Goal: Task Accomplishment & Management: Manage account settings

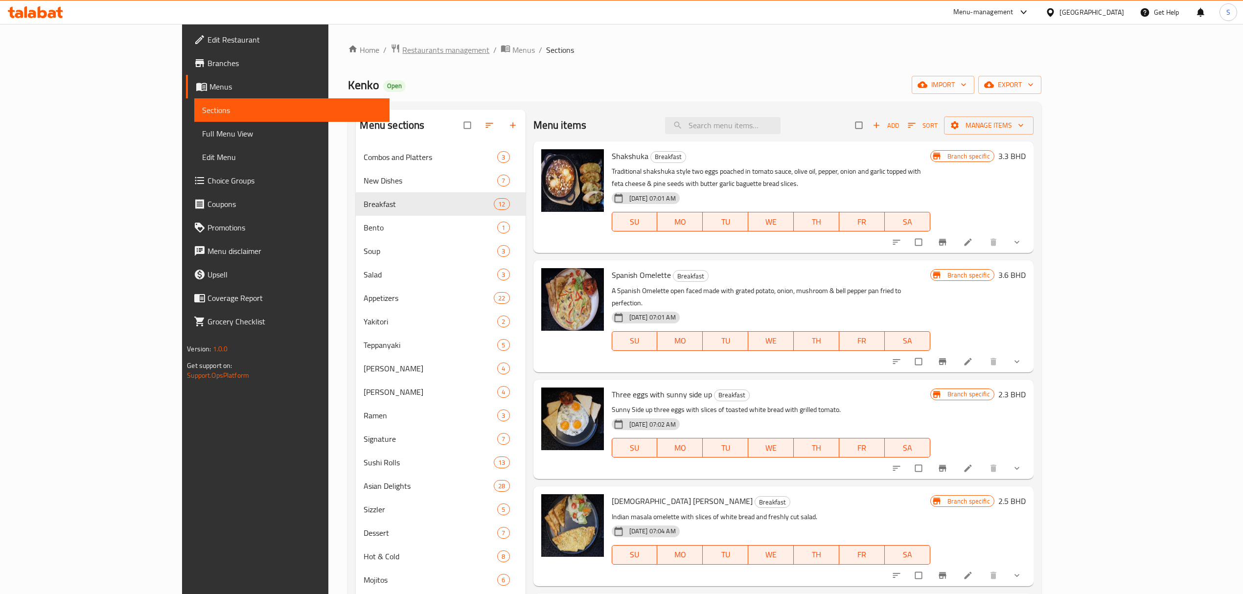
click at [402, 51] on span "Restaurants management" at bounding box center [445, 50] width 87 height 12
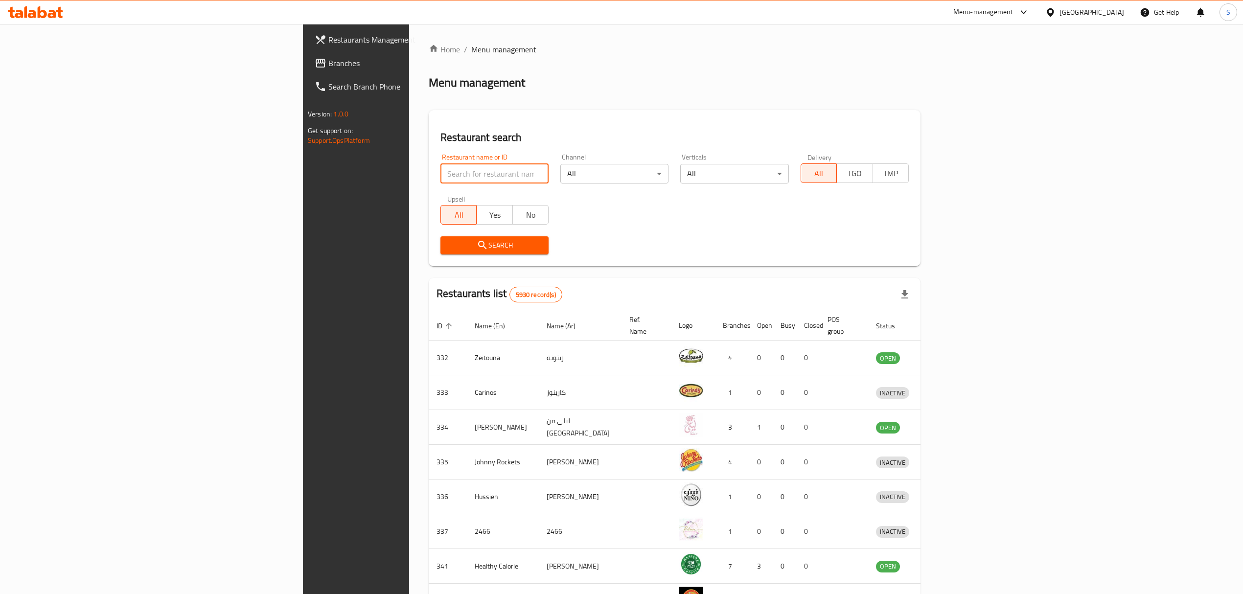
click at [440, 166] on input "search" at bounding box center [494, 174] width 108 height 20
type input "flip burger"
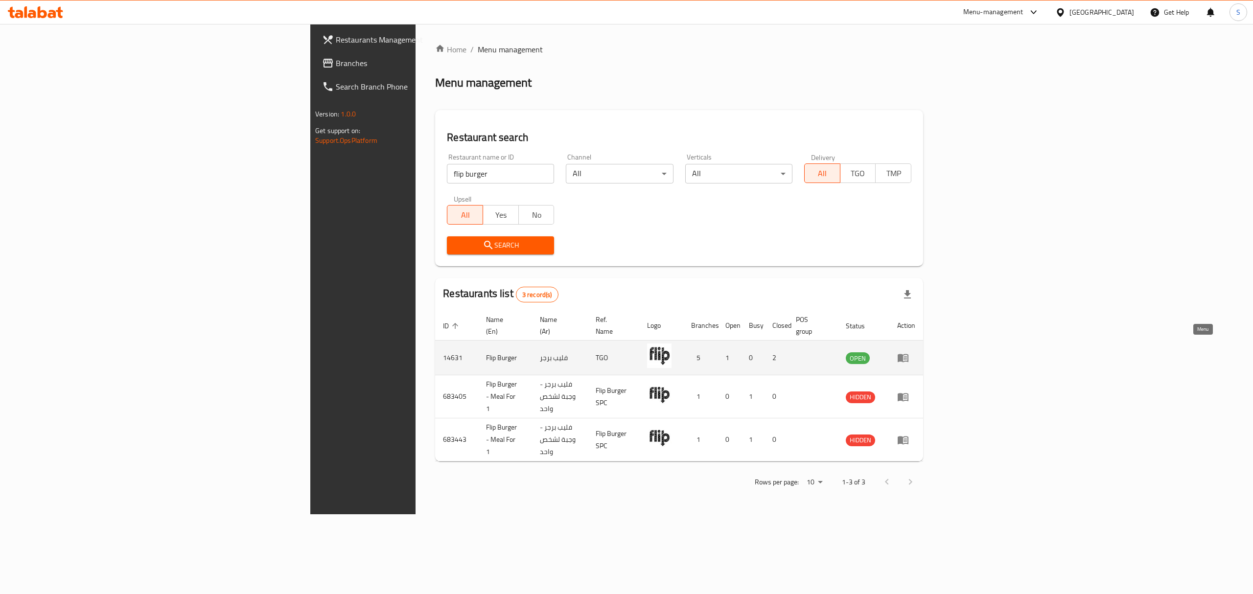
click at [908, 354] on icon "enhanced table" at bounding box center [902, 358] width 11 height 8
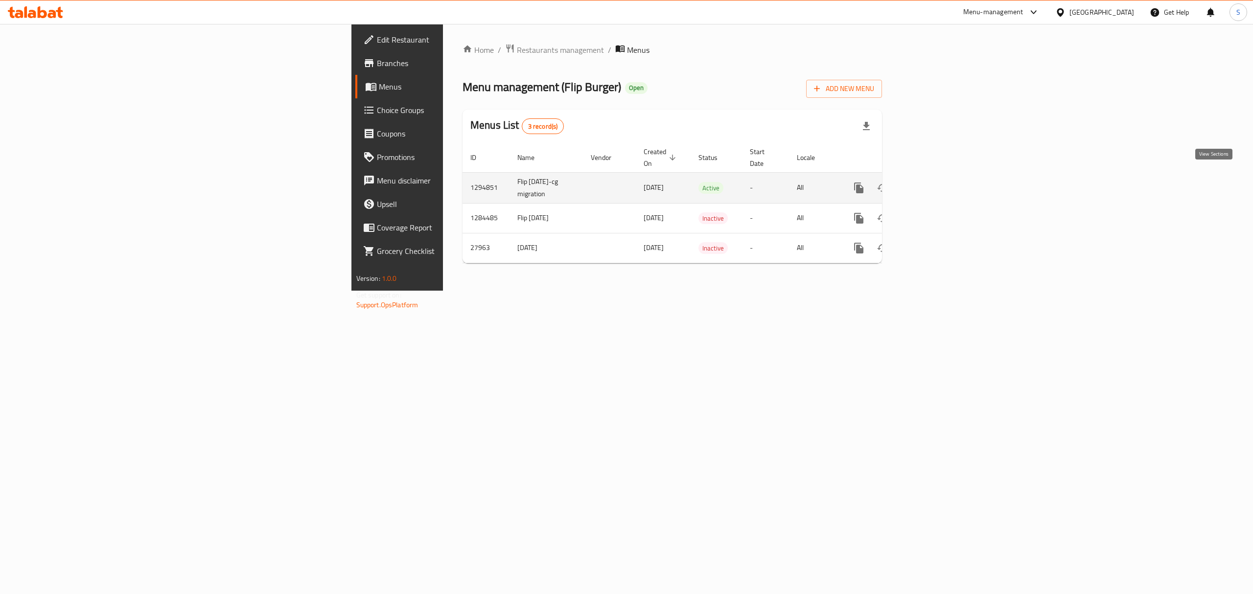
click at [941, 176] on link "enhanced table" at bounding box center [928, 187] width 23 height 23
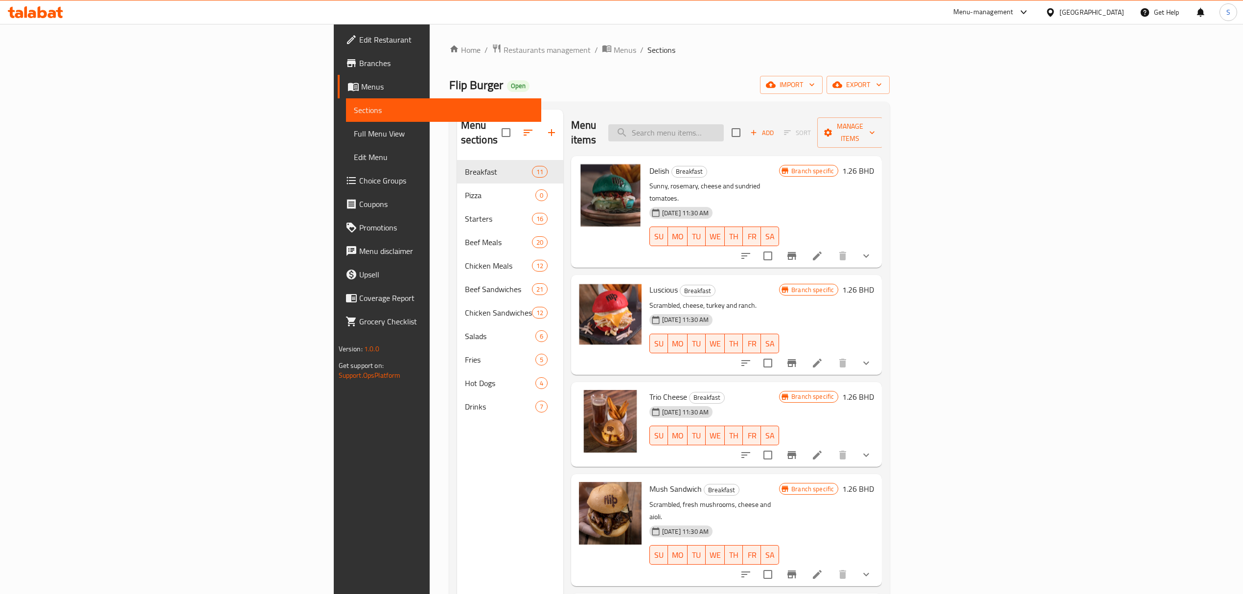
click at [724, 126] on input "search" at bounding box center [665, 132] width 115 height 17
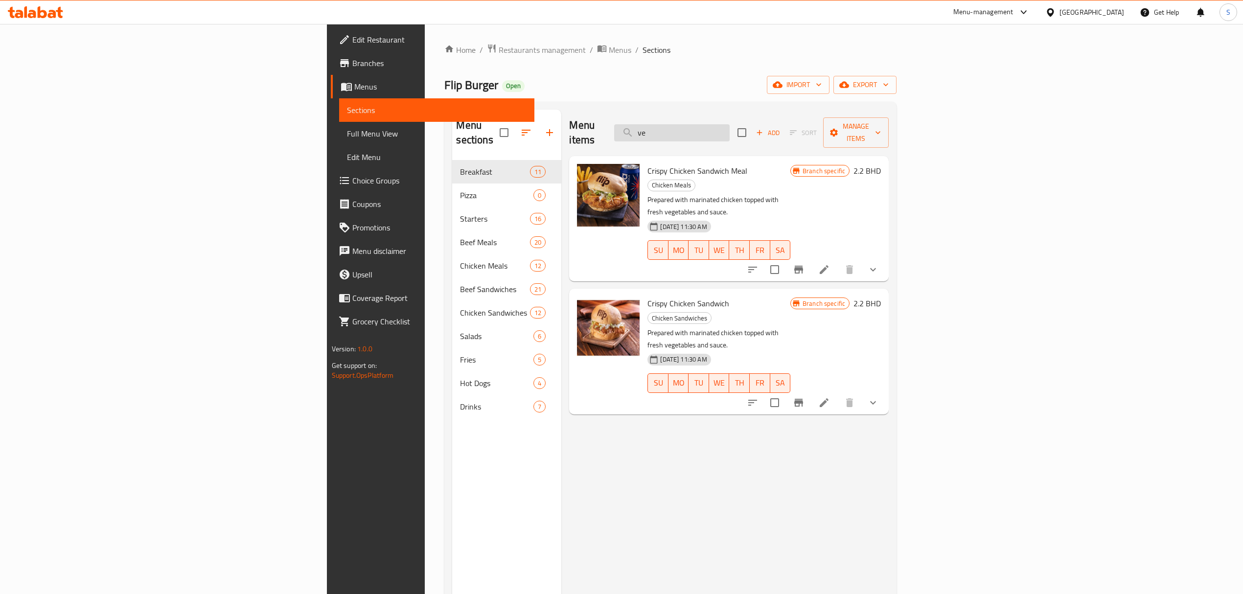
type input "v"
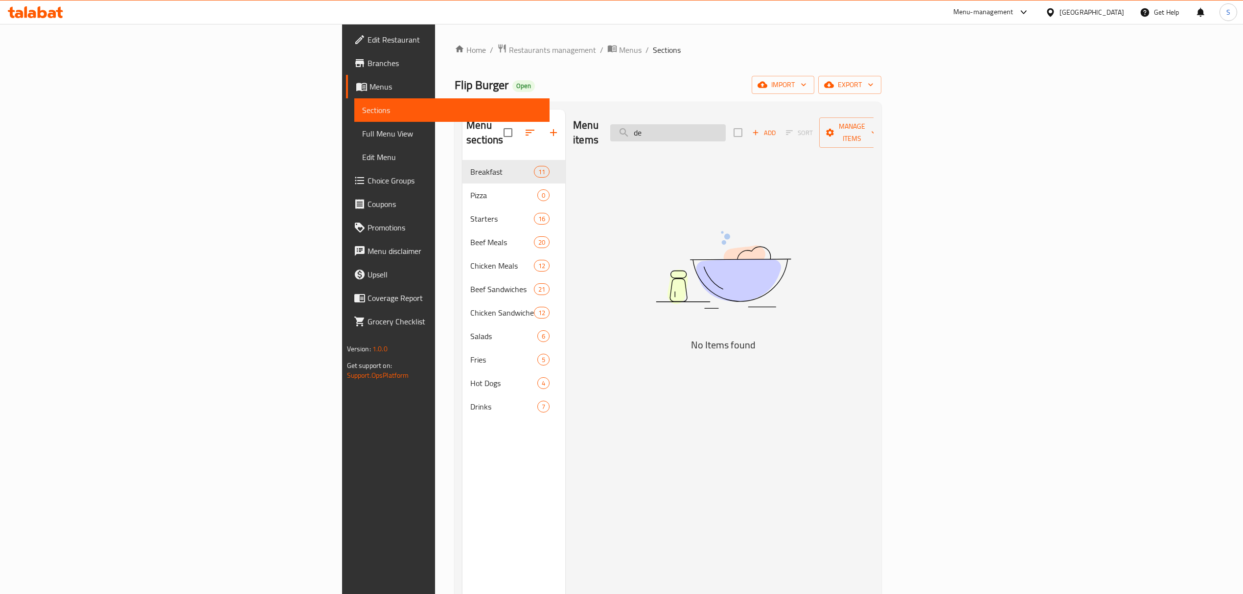
type input "d"
